Goal: Task Accomplishment & Management: Use online tool/utility

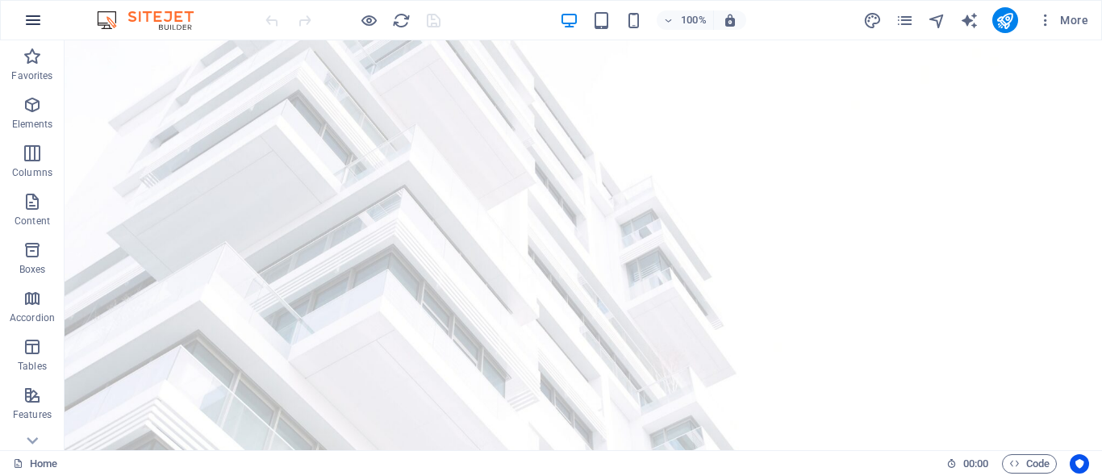
click at [30, 17] on icon "button" at bounding box center [32, 19] width 19 height 19
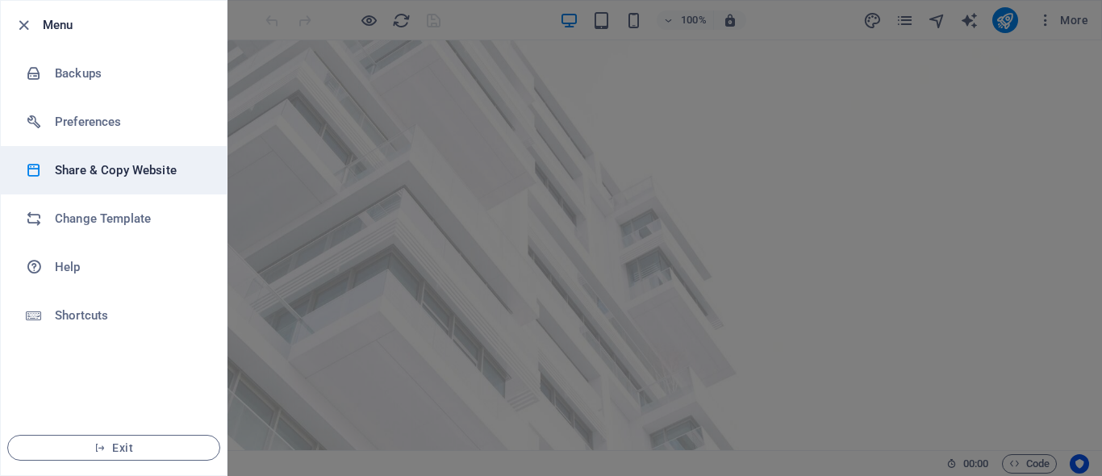
click at [92, 160] on li "Share & Copy Website" at bounding box center [114, 170] width 226 height 48
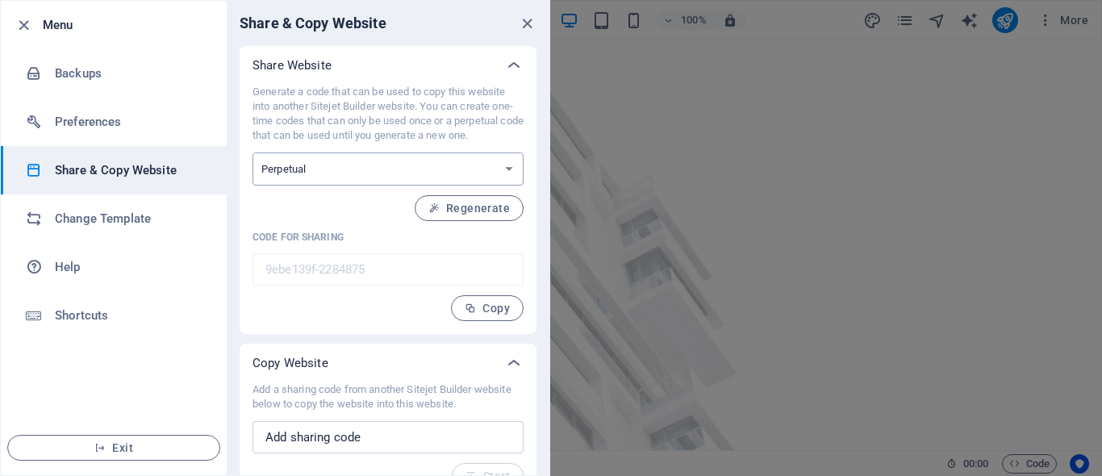
scroll to position [27, 0]
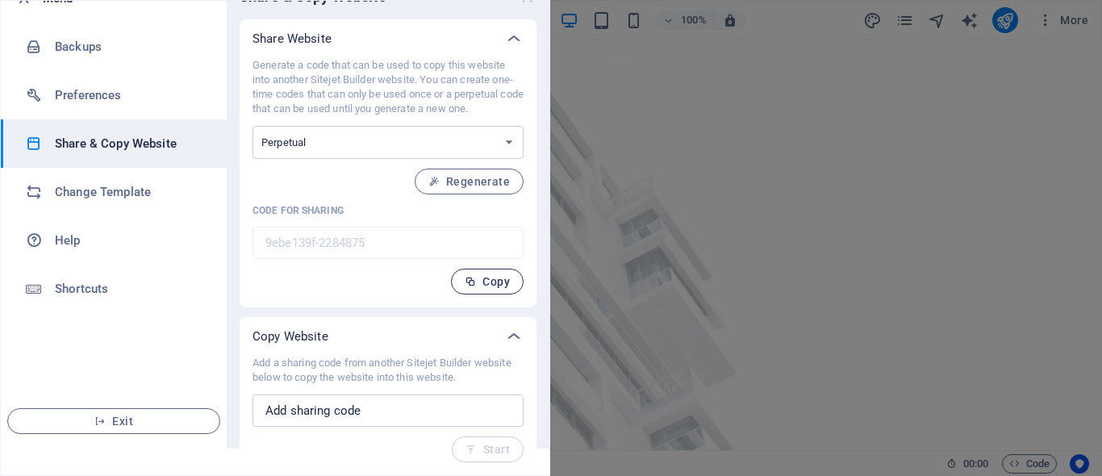
click at [490, 284] on span "Copy" at bounding box center [487, 281] width 45 height 13
click at [319, 412] on input "text" at bounding box center [387, 410] width 271 height 32
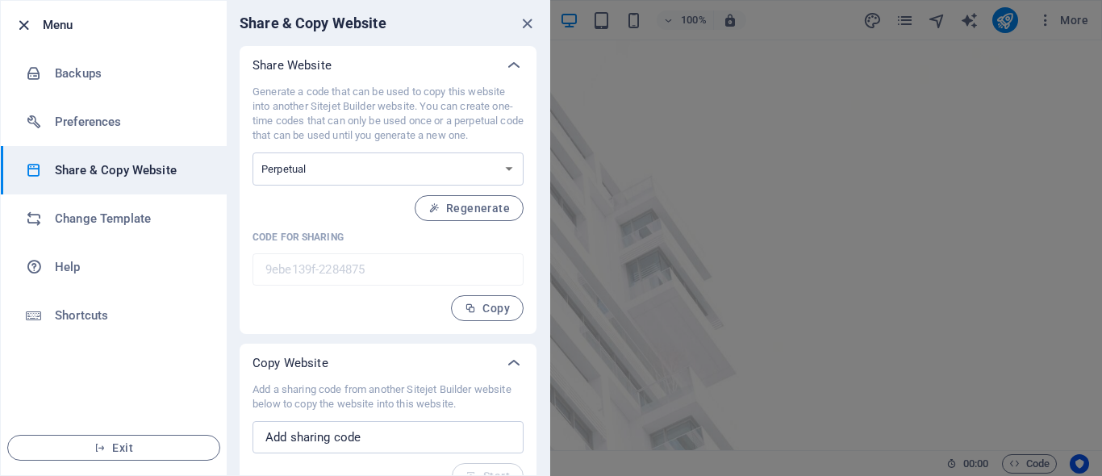
click at [24, 25] on icon "button" at bounding box center [24, 25] width 19 height 19
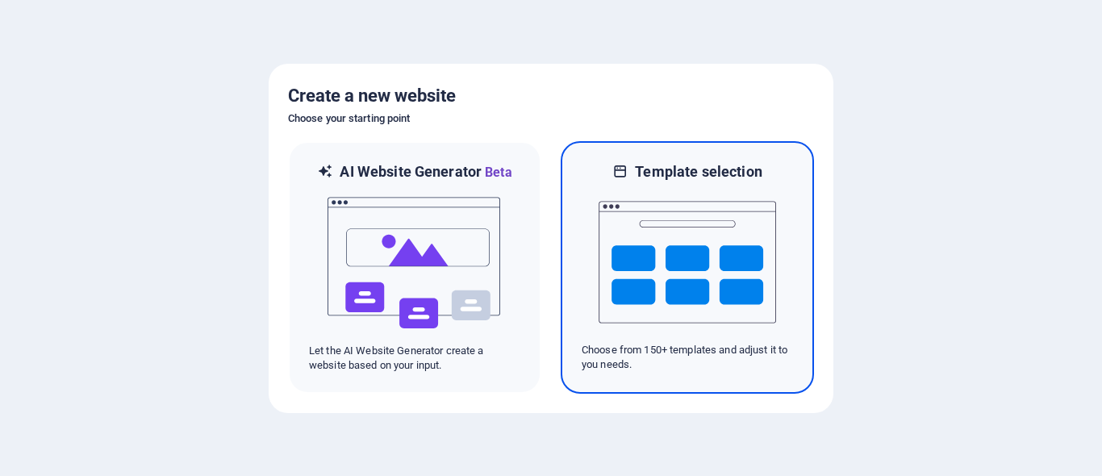
click at [601, 223] on img at bounding box center [686, 261] width 177 height 161
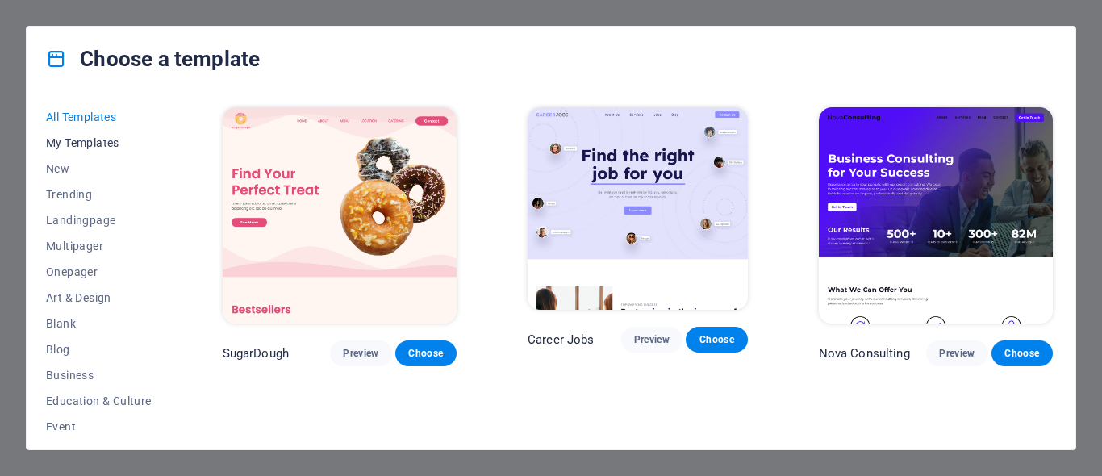
click at [85, 142] on span "My Templates" at bounding box center [99, 142] width 106 height 13
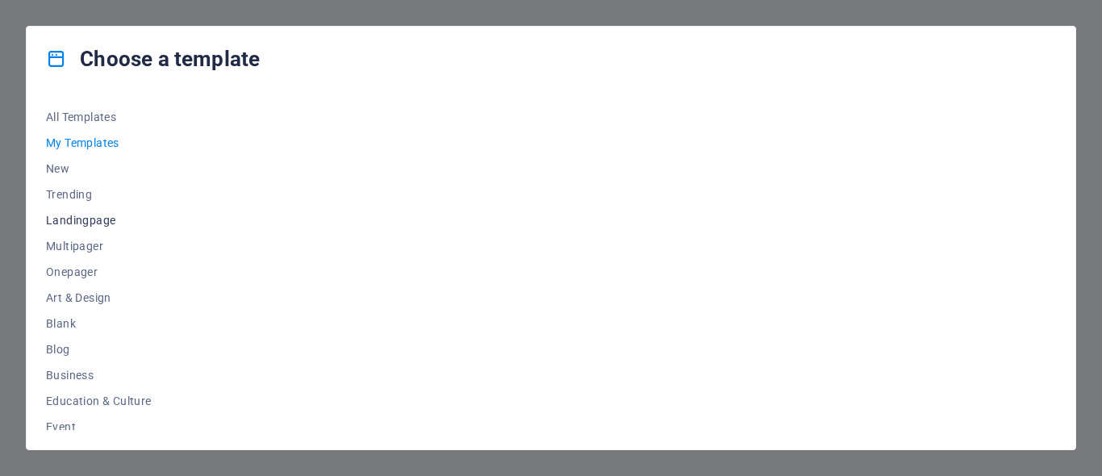
click at [90, 215] on span "Landingpage" at bounding box center [99, 220] width 106 height 13
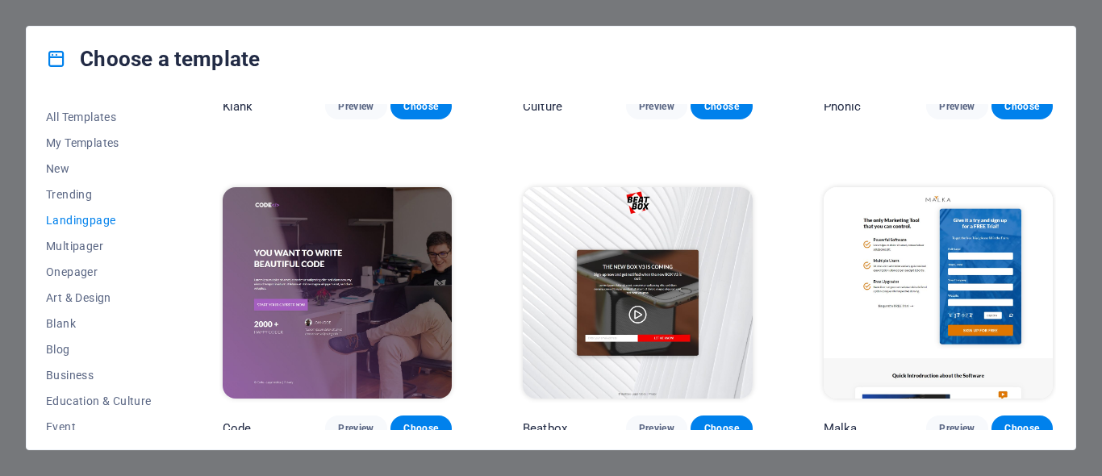
scroll to position [81, 0]
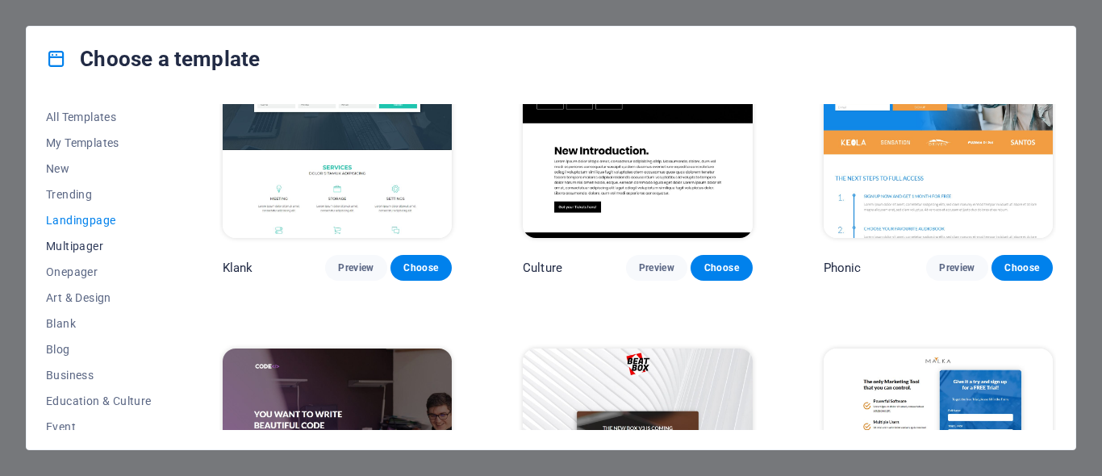
click at [63, 245] on span "Multipager" at bounding box center [99, 246] width 106 height 13
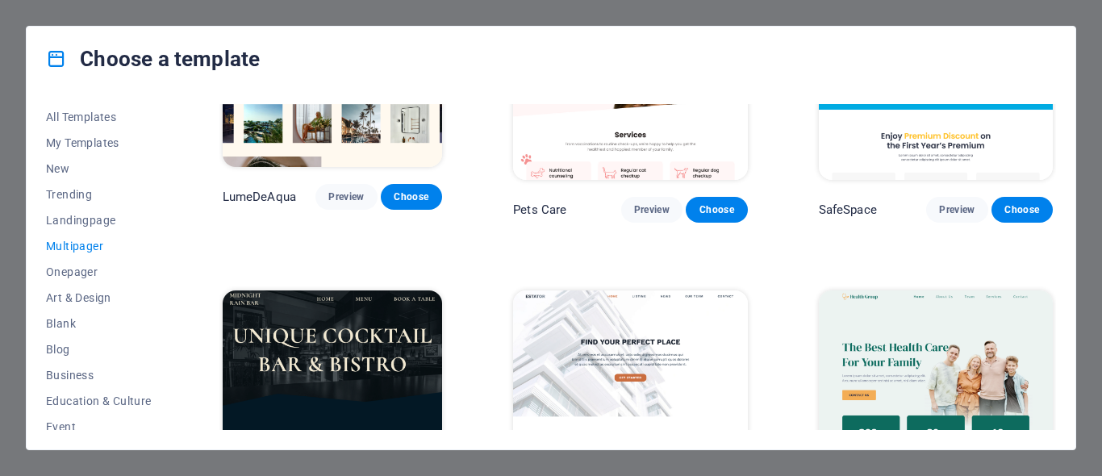
scroll to position [1855, 0]
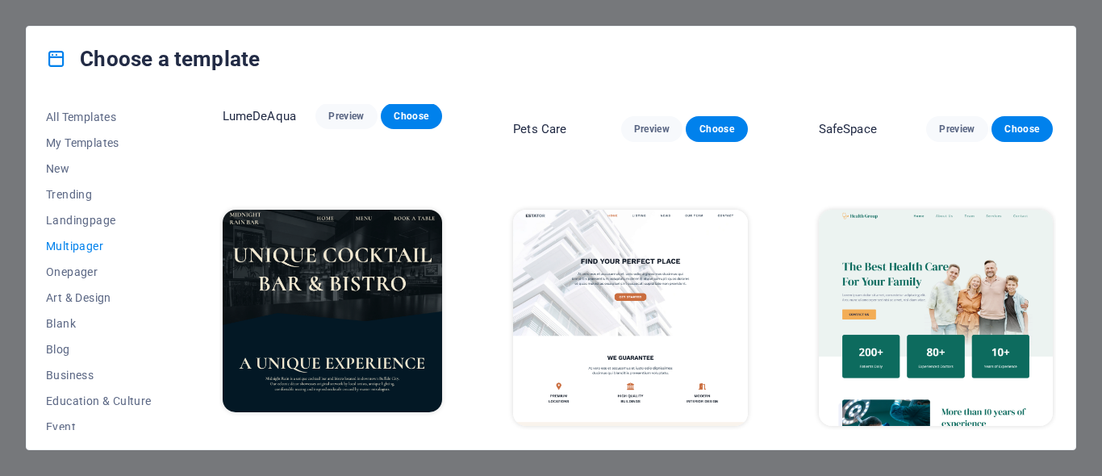
click at [713, 449] on span "Choose" at bounding box center [715, 455] width 35 height 13
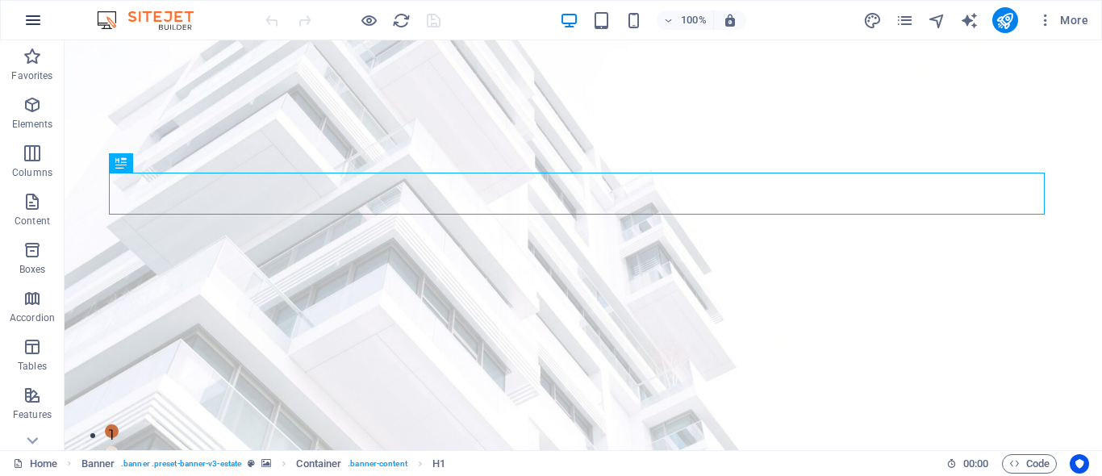
click at [29, 23] on icon "button" at bounding box center [32, 19] width 19 height 19
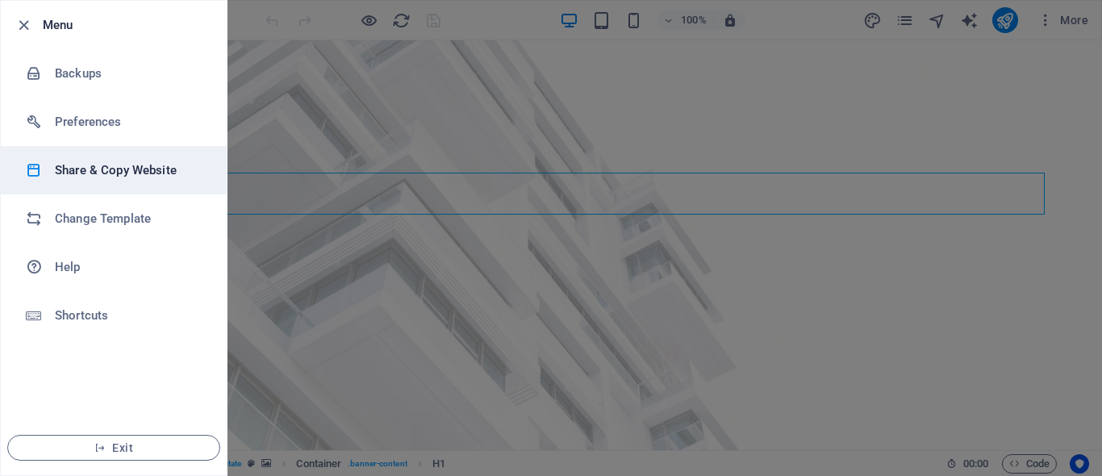
click at [77, 174] on h6 "Share & Copy Website" at bounding box center [129, 169] width 149 height 19
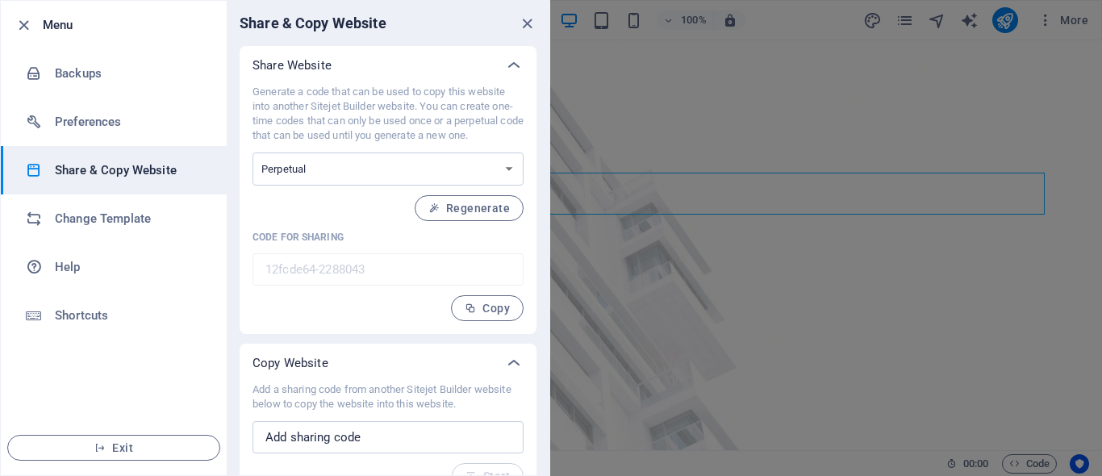
scroll to position [27, 0]
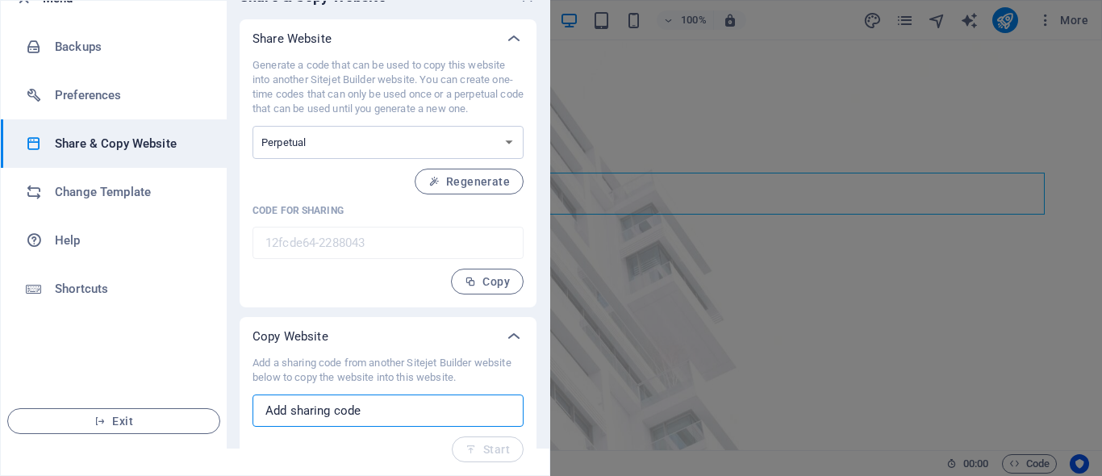
click at [352, 412] on input "text" at bounding box center [387, 410] width 271 height 32
paste input "9ebe139f-2284875"
type input "9ebe139f-2284875"
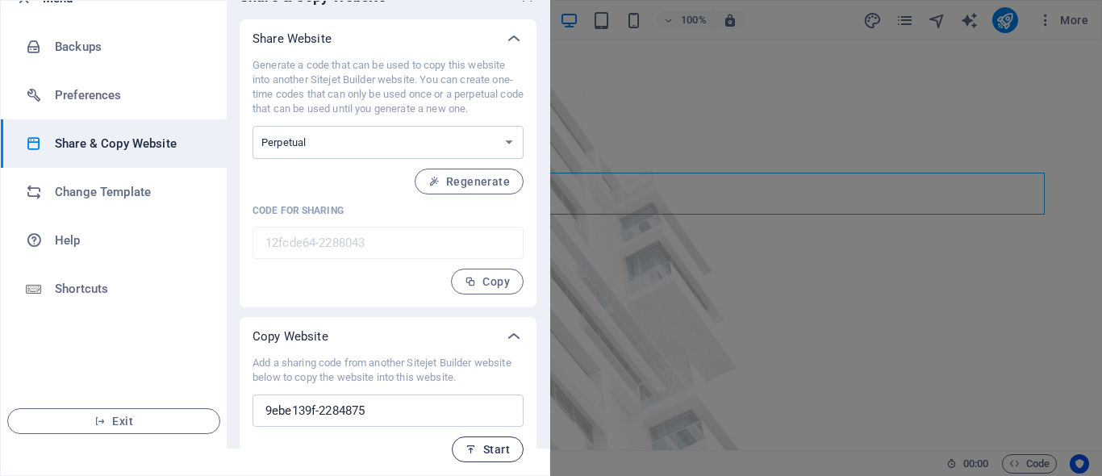
click at [465, 444] on icon "button" at bounding box center [470, 449] width 11 height 11
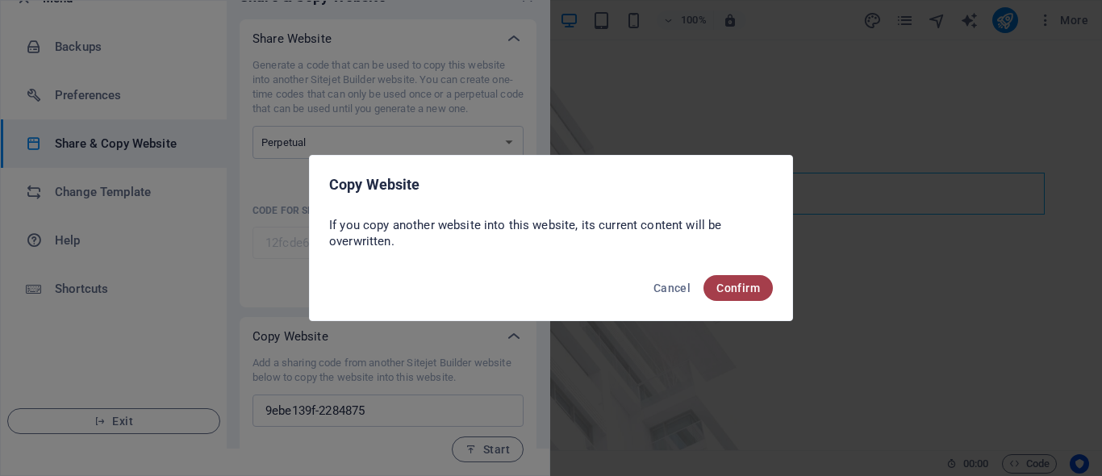
click at [728, 293] on span "Confirm" at bounding box center [738, 287] width 44 height 13
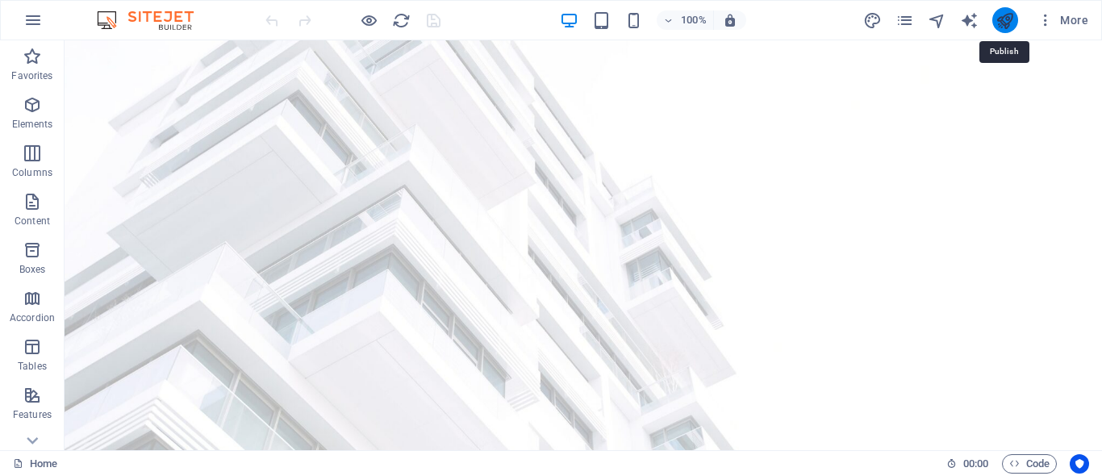
click at [999, 24] on icon "publish" at bounding box center [1004, 20] width 19 height 19
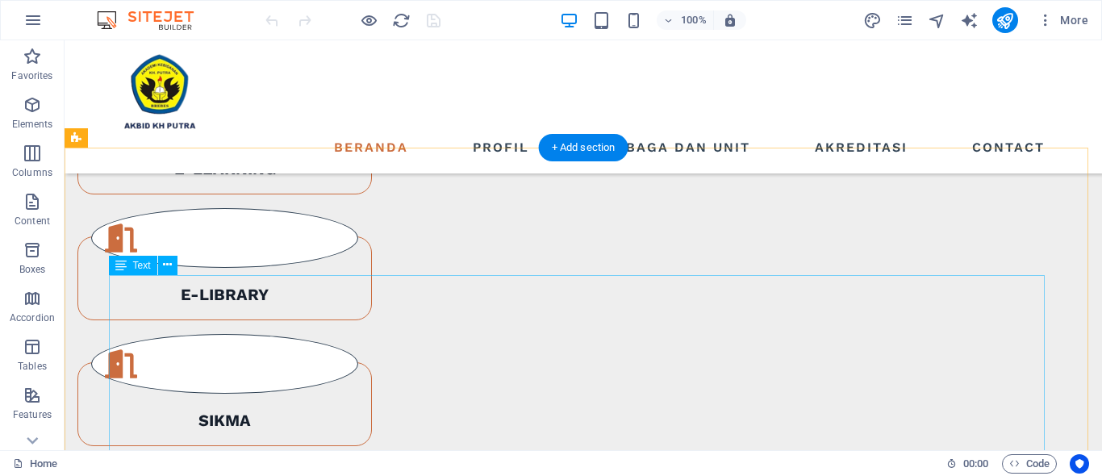
scroll to position [1452, 0]
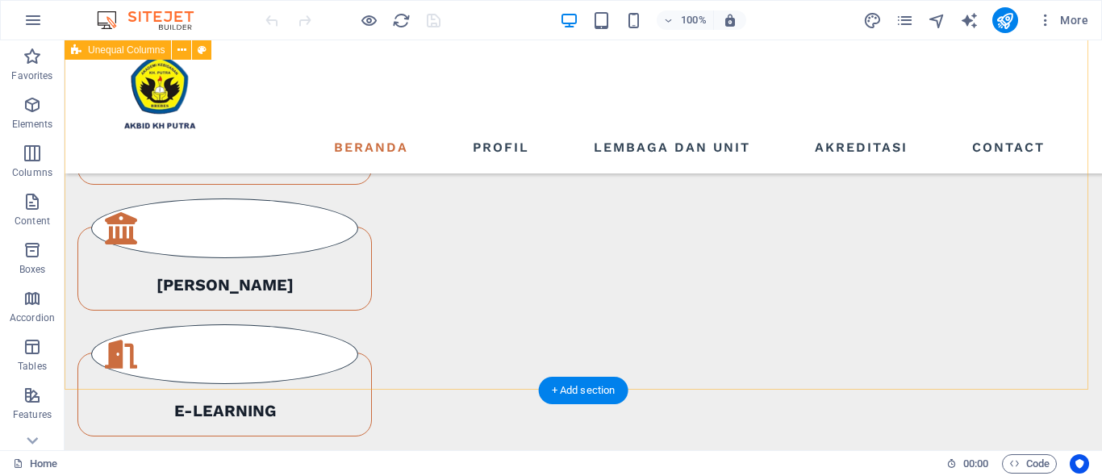
scroll to position [1371, 0]
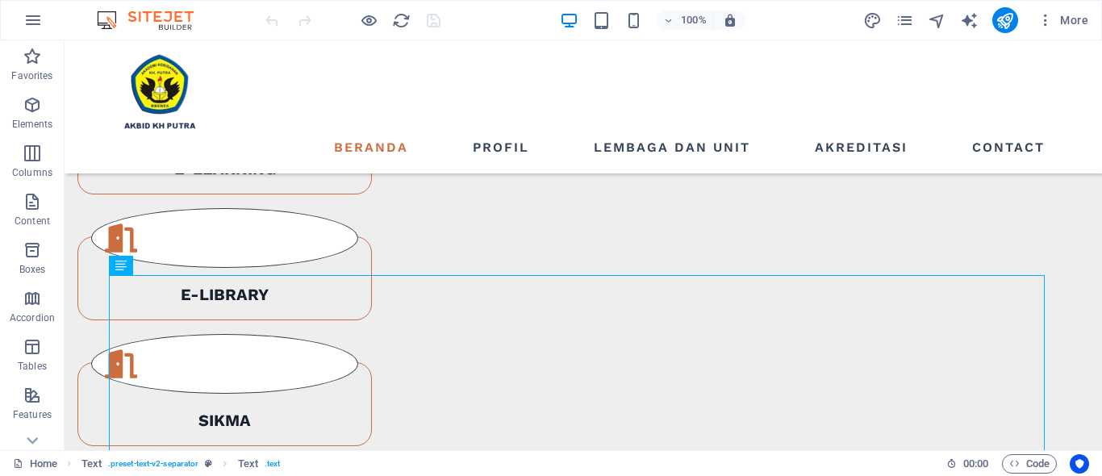
click at [427, 21] on div at bounding box center [352, 20] width 181 height 26
click at [436, 13] on div at bounding box center [352, 20] width 181 height 26
